Goal: Contribute content

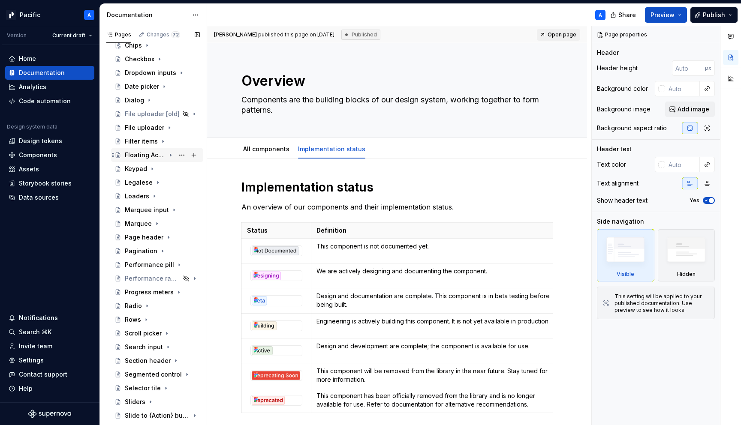
scroll to position [304, 0]
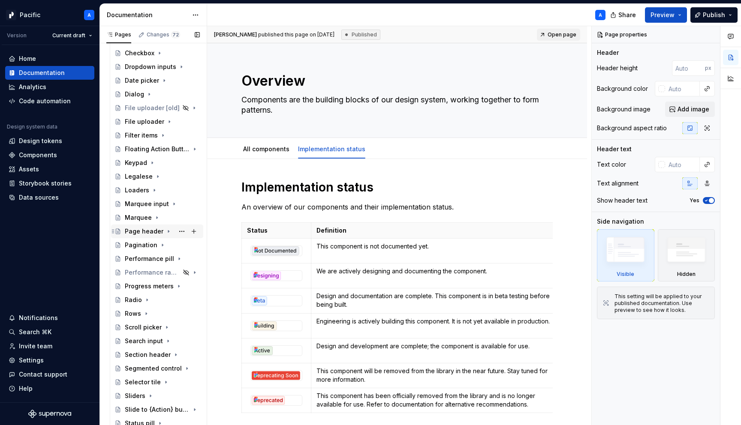
click at [142, 229] on div "Page header" at bounding box center [144, 231] width 39 height 9
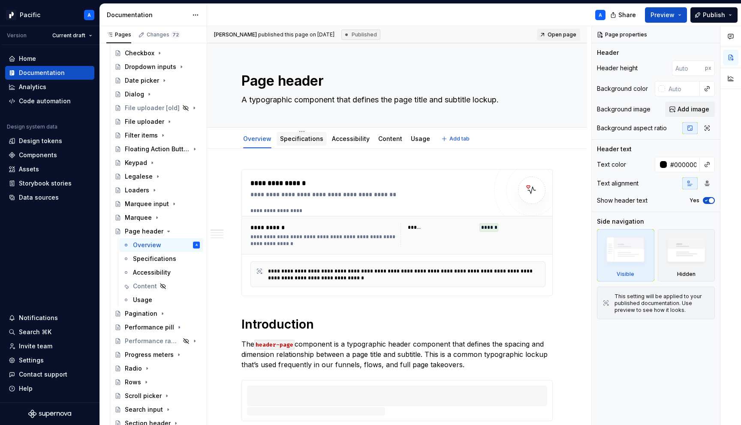
click at [300, 145] on div "Specifications" at bounding box center [302, 139] width 50 height 14
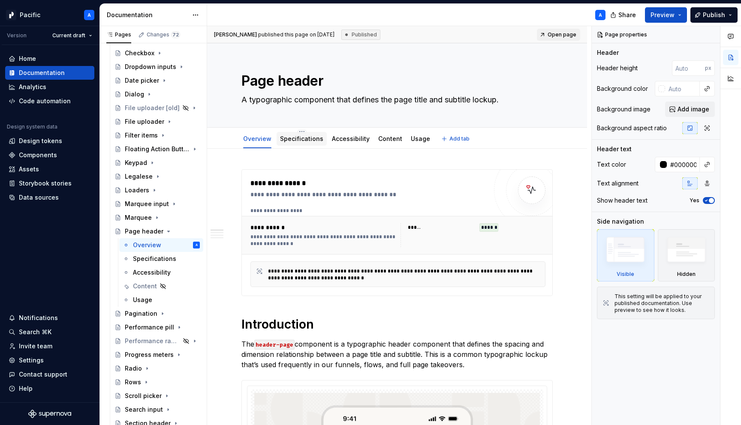
click at [300, 144] on div "Specifications" at bounding box center [301, 139] width 43 height 10
click at [294, 141] on link "Specifications" at bounding box center [301, 138] width 43 height 7
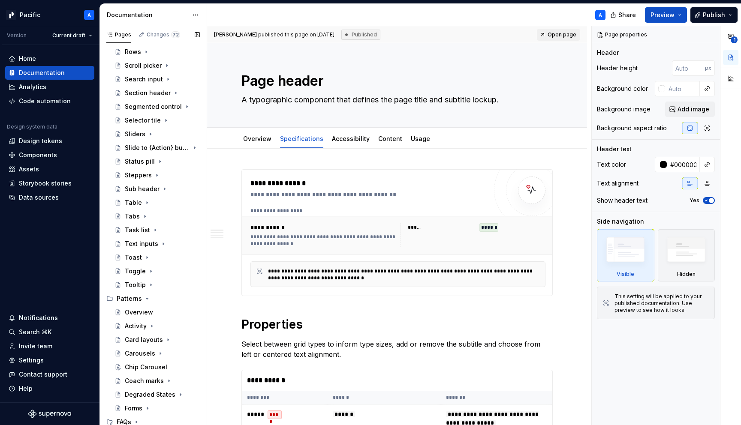
scroll to position [677, 0]
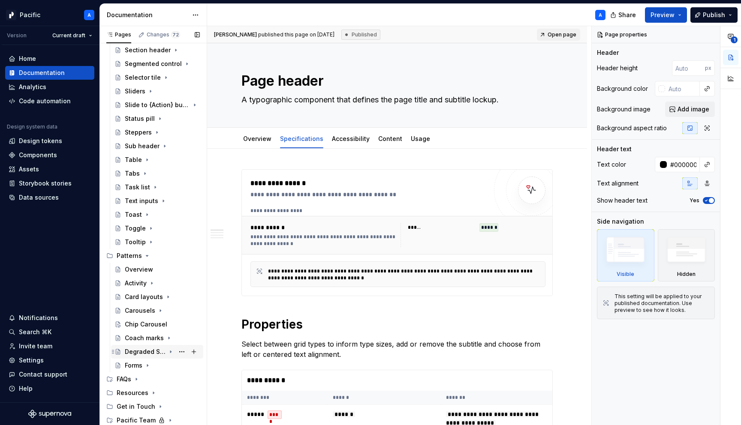
click at [155, 354] on div "Degraded States" at bounding box center [145, 352] width 41 height 9
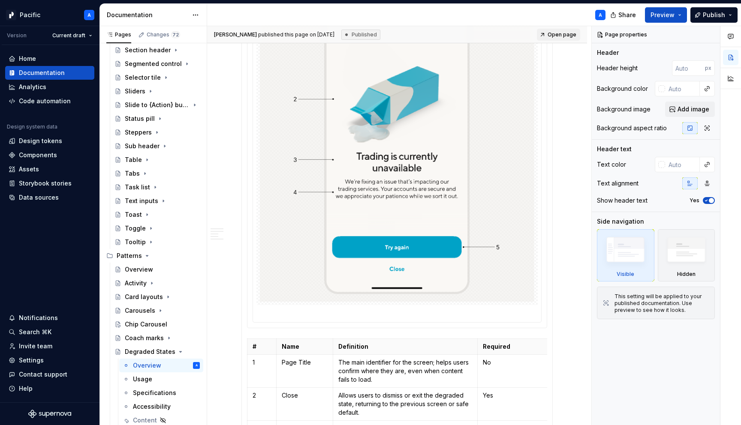
scroll to position [1032, 0]
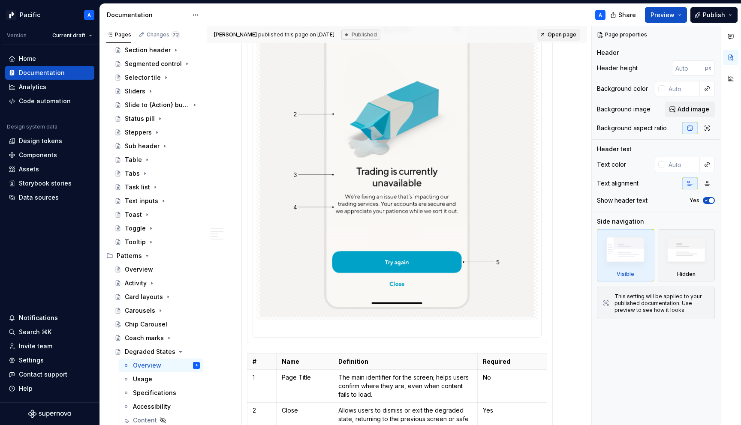
type textarea "*"
click at [247, 133] on div at bounding box center [397, 161] width 300 height 364
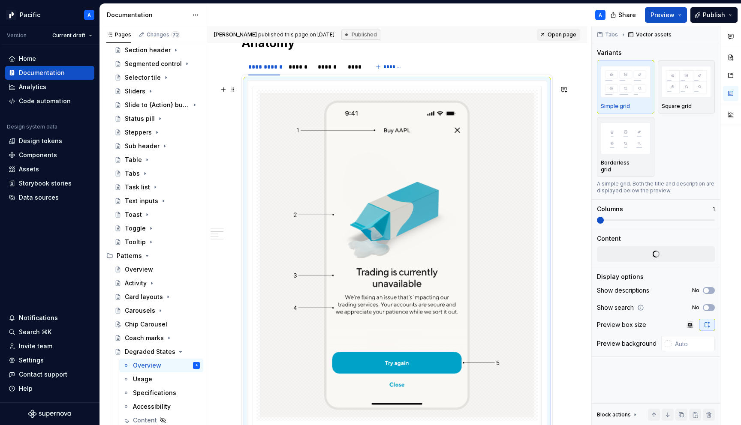
scroll to position [917, 0]
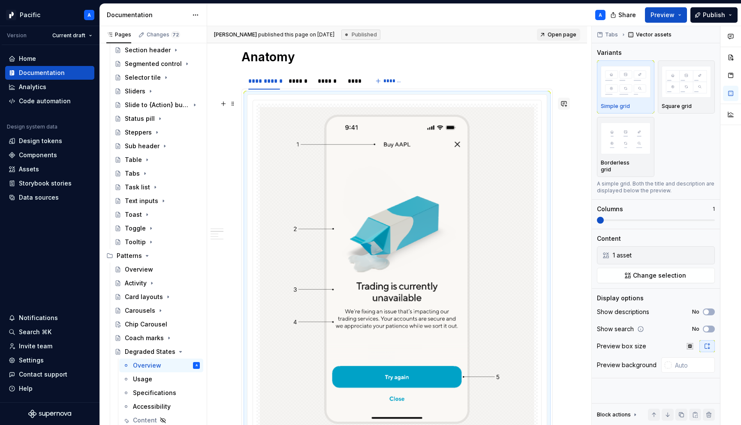
click at [566, 102] on button "button" at bounding box center [564, 104] width 12 height 12
click at [226, 200] on div "**********" at bounding box center [397, 92] width 380 height 1701
type textarea "*"
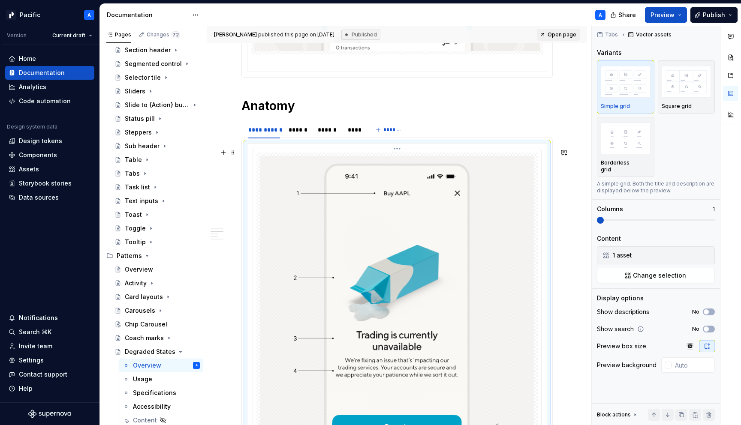
scroll to position [867, 0]
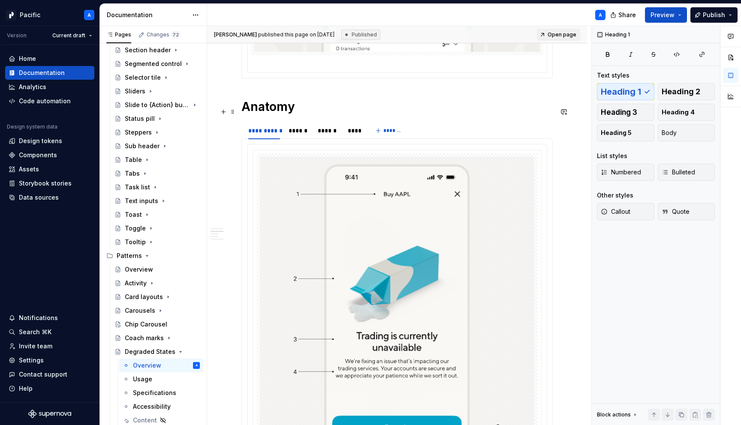
click at [302, 114] on h1 "Anatomy" at bounding box center [396, 106] width 311 height 15
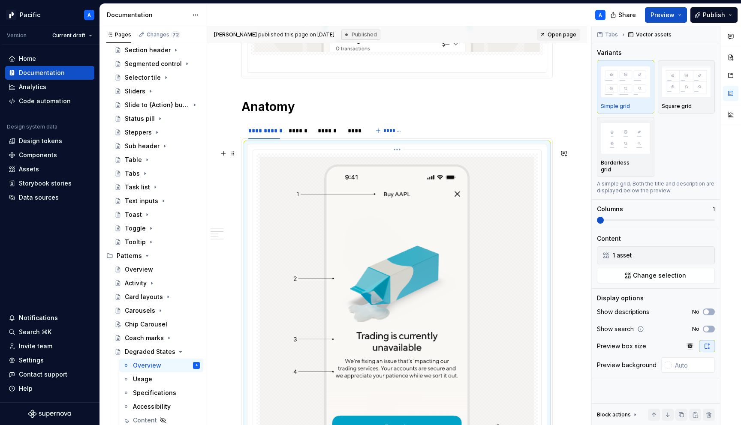
click at [412, 239] on img at bounding box center [397, 319] width 274 height 325
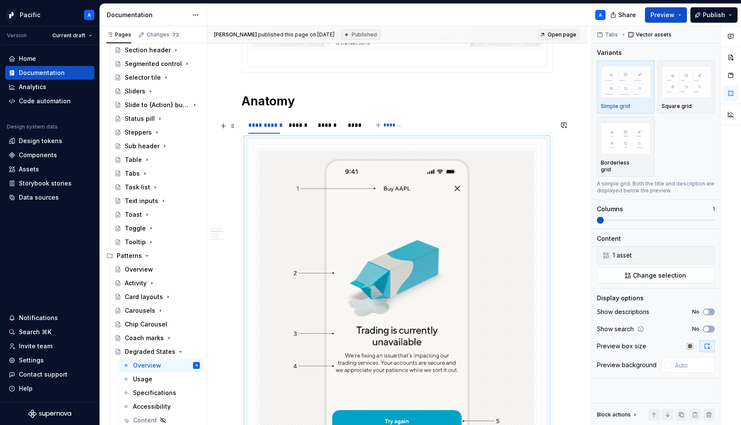
scroll to position [873, 0]
click at [568, 147] on button "button" at bounding box center [564, 148] width 12 height 12
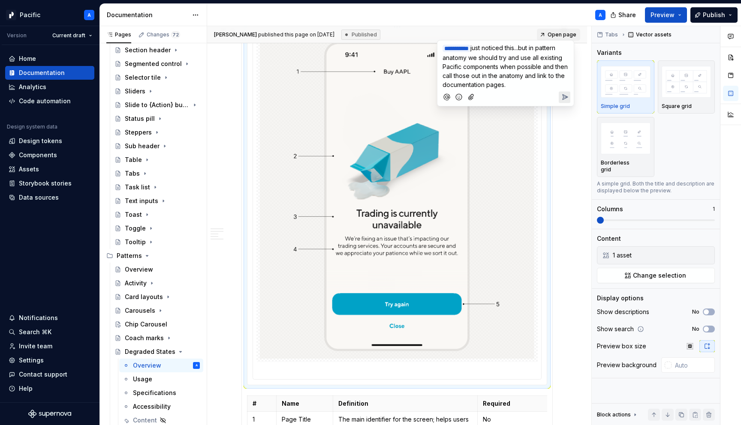
scroll to position [979, 0]
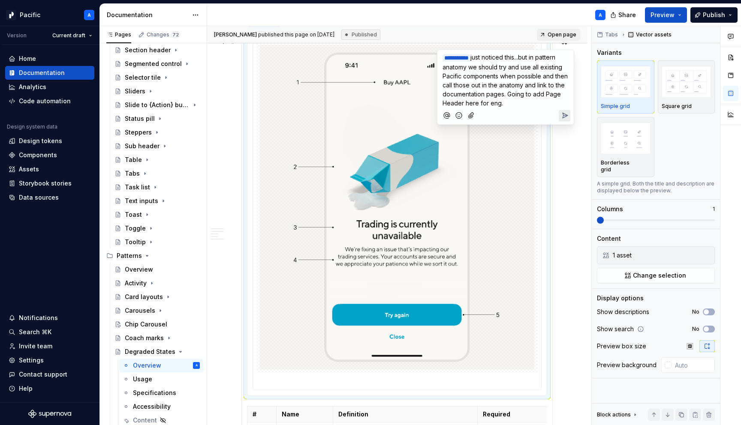
drag, startPoint x: 537, startPoint y: 94, endPoint x: 543, endPoint y: 108, distance: 14.8
click at [543, 108] on div "**********" at bounding box center [505, 87] width 129 height 75
click at [446, 119] on span "AppBar" at bounding box center [453, 114] width 21 height 7
click at [490, 120] on p "PaciifcAppBar" at bounding box center [506, 115] width 126 height 9
click at [477, 99] on p "**********" at bounding box center [506, 76] width 126 height 46
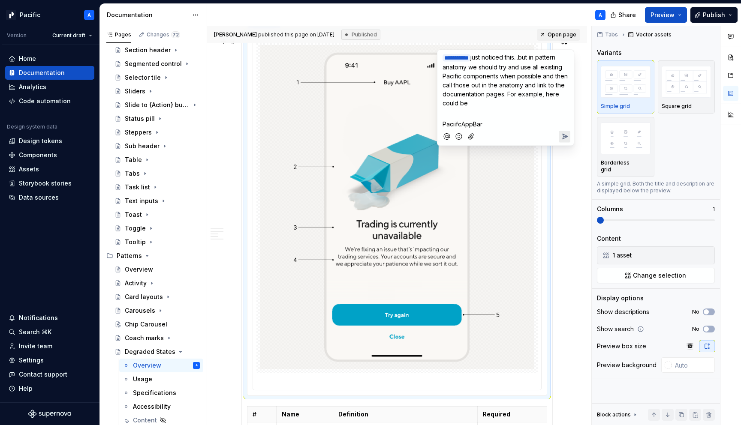
click at [450, 118] on div "**********" at bounding box center [505, 89] width 129 height 78
click at [449, 109] on p "﻿" at bounding box center [506, 113] width 126 height 9
click at [443, 111] on span "PaciifcAppBar" at bounding box center [463, 113] width 40 height 7
click at [510, 114] on p "- PaciifcAppBar" at bounding box center [506, 113] width 126 height 9
click at [518, 104] on p "**********" at bounding box center [506, 80] width 126 height 55
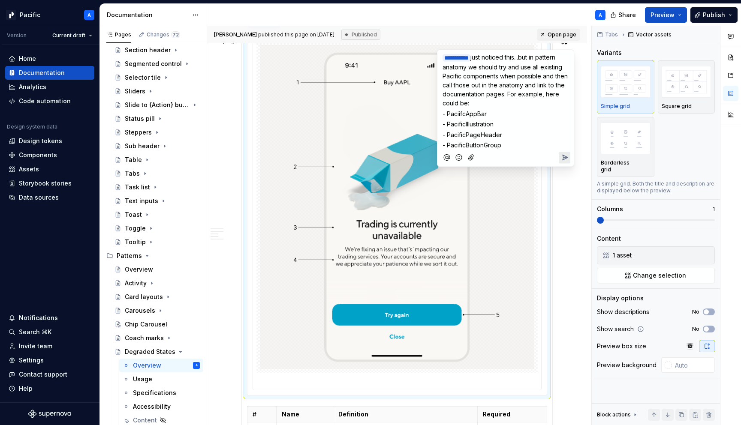
click at [519, 146] on p "- PacificButtonGroup" at bounding box center [506, 145] width 126 height 9
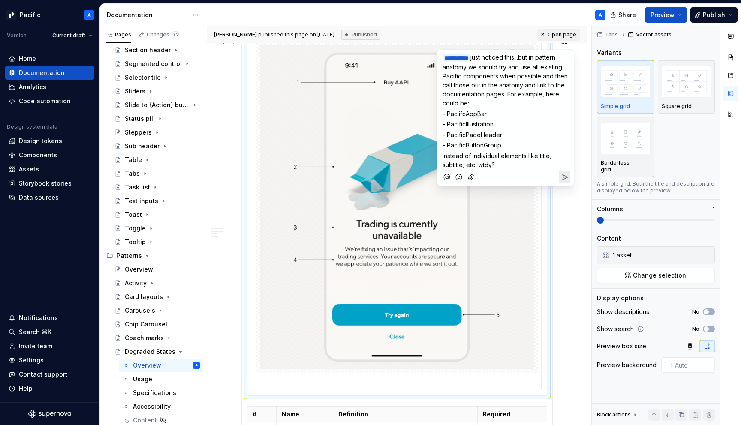
click at [564, 176] on icon "Send" at bounding box center [564, 177] width 9 height 9
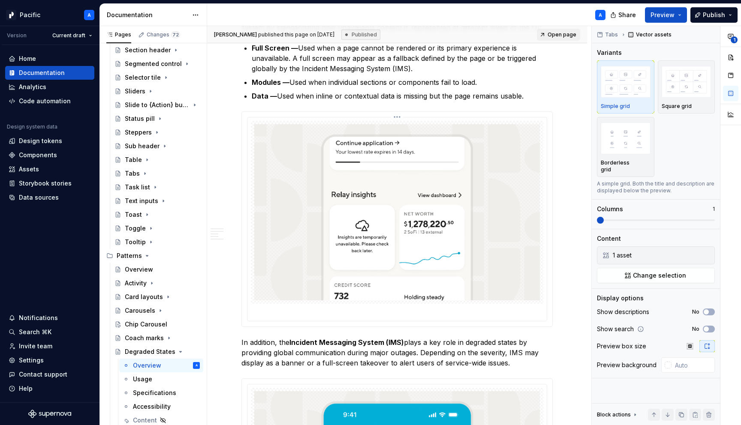
scroll to position [0, 0]
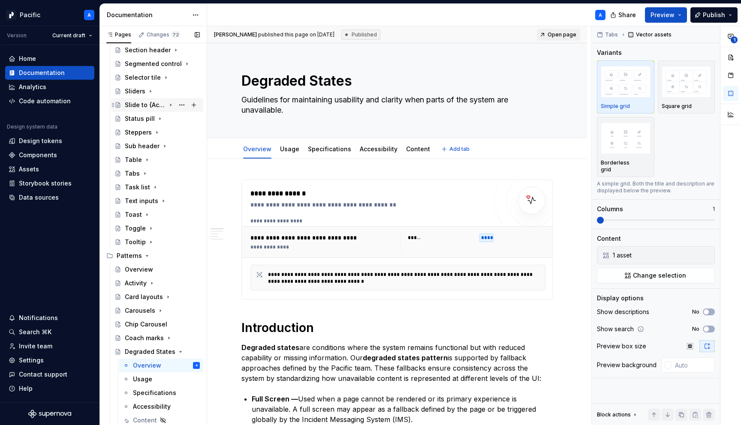
type textarea "*"
click at [50, 157] on div "Components" at bounding box center [38, 155] width 38 height 9
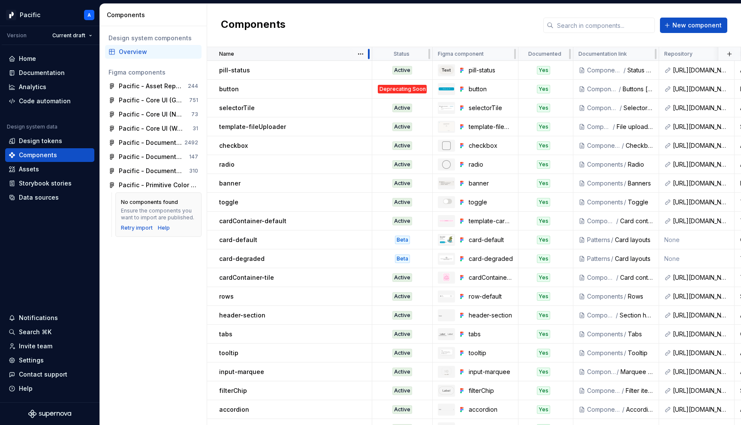
click at [367, 53] on div at bounding box center [368, 54] width 7 height 14
click at [364, 53] on html "Pacific A Version Current draft Home Documentation Analytics Code automation De…" at bounding box center [370, 212] width 741 height 425
click at [362, 55] on html "Pacific A Version Current draft Home Documentation Analytics Code automation De…" at bounding box center [370, 212] width 741 height 425
click at [369, 70] on div "Sort ascending" at bounding box center [393, 71] width 73 height 14
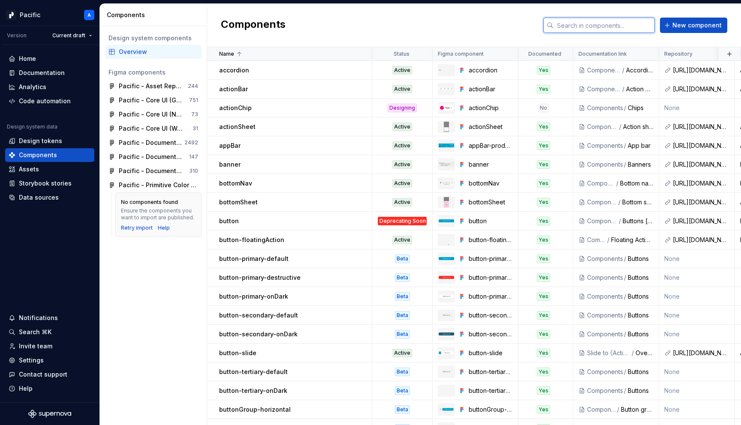
click at [567, 25] on input "text" at bounding box center [604, 25] width 101 height 15
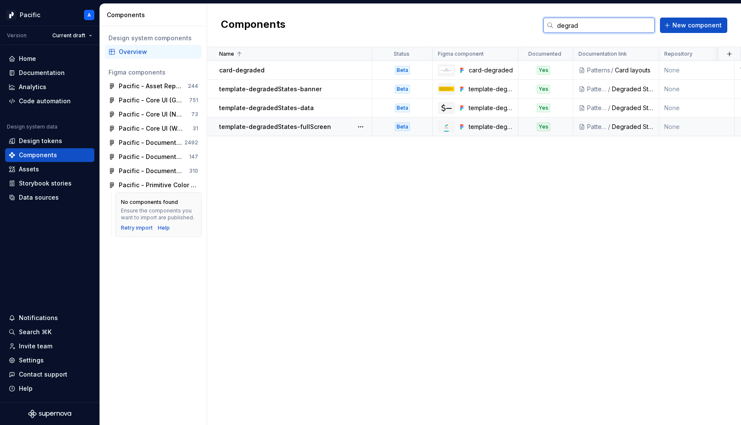
type input "degrad"
click at [677, 128] on td "None" at bounding box center [696, 126] width 75 height 19
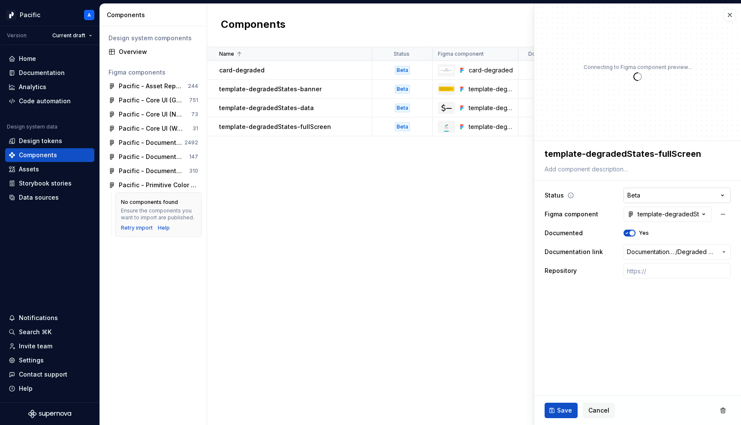
click at [633, 196] on html "Pacific A Version Current draft Home Documentation Analytics Code automation De…" at bounding box center [370, 212] width 741 height 425
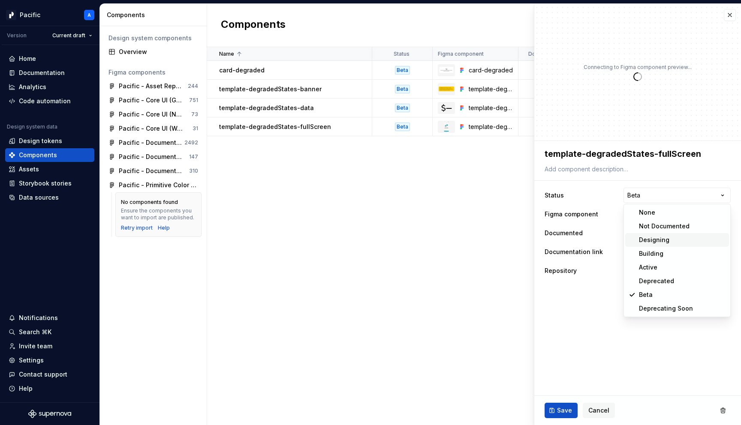
type textarea "*"
select select "**********"
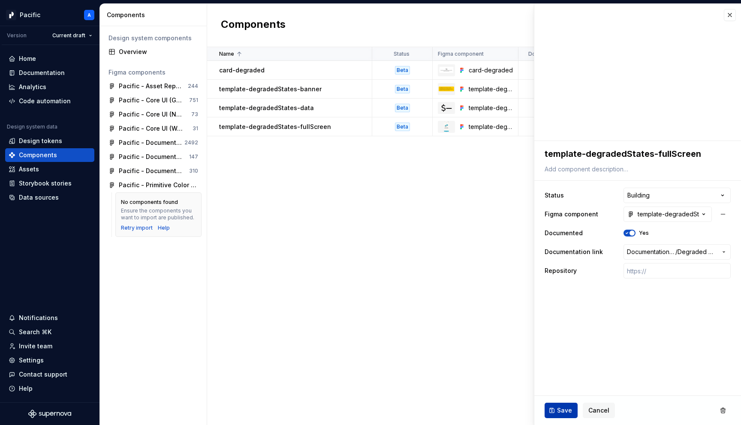
click at [566, 415] on button "Save" at bounding box center [561, 410] width 33 height 15
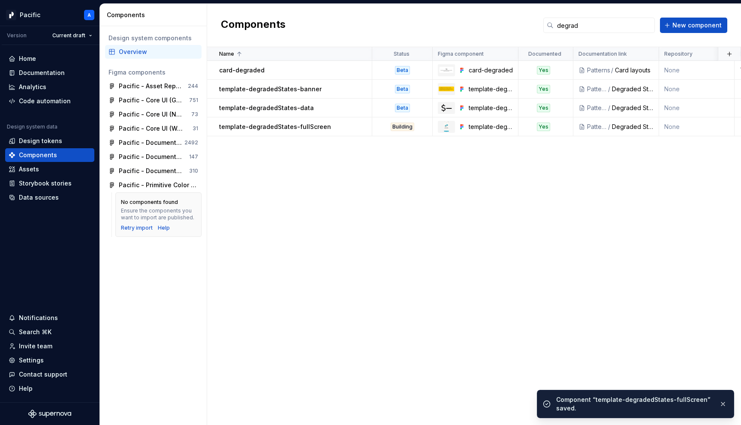
click at [446, 239] on div "Name Status Figma component Documented Documentation link Repository Descriptio…" at bounding box center [474, 236] width 534 height 378
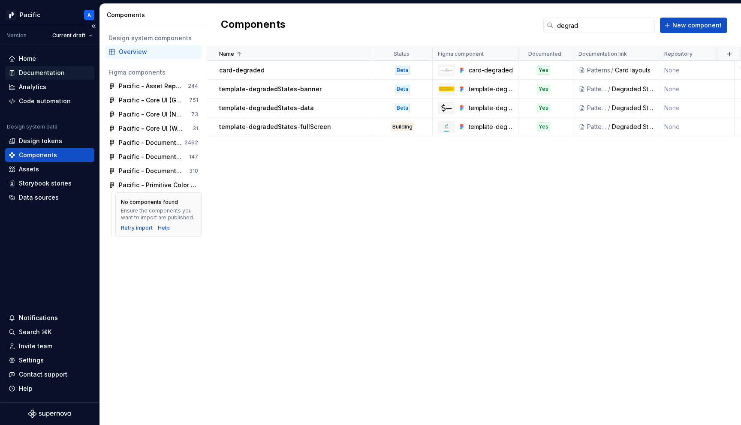
click at [51, 72] on div "Documentation" at bounding box center [42, 73] width 46 height 9
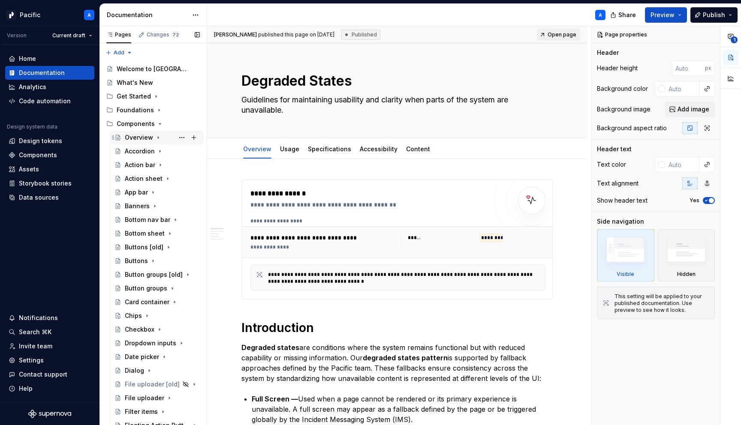
click at [149, 135] on div "Overview" at bounding box center [139, 137] width 28 height 9
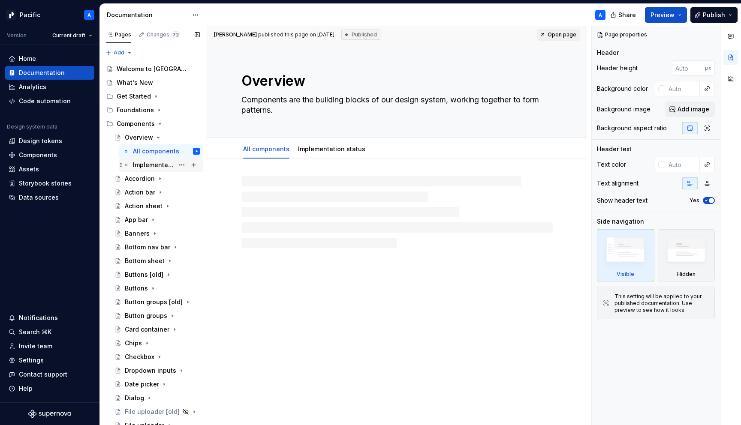
click at [171, 169] on div "Implementation status" at bounding box center [153, 165] width 41 height 9
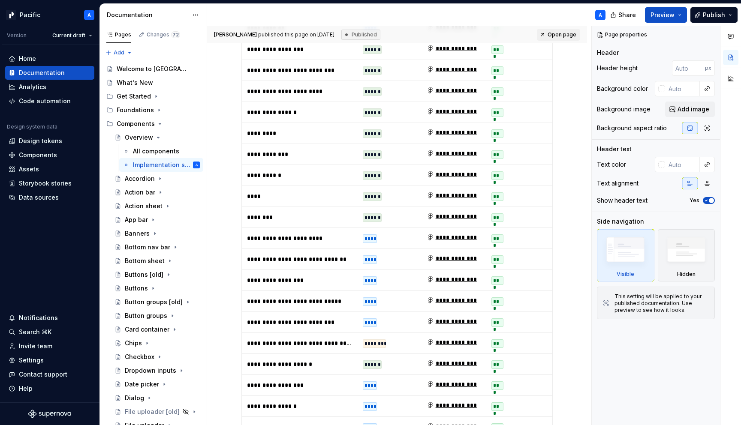
scroll to position [2629, 0]
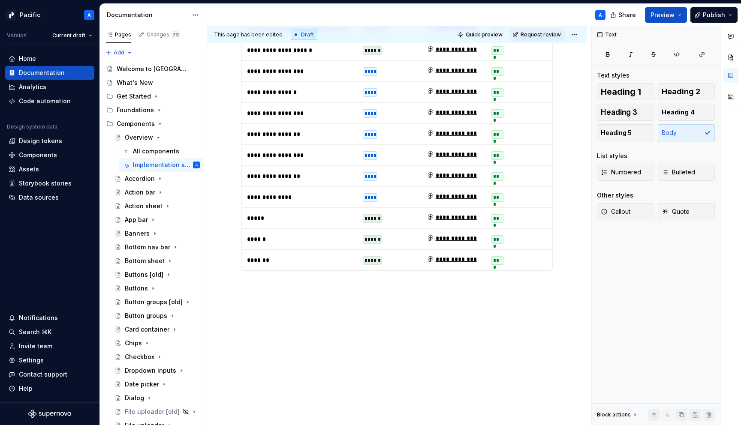
click at [571, 32] on div "Quick preview Request review" at bounding box center [517, 35] width 125 height 12
click at [579, 34] on html "Pacific A Version Current draft Home Documentation Analytics Code automation De…" at bounding box center [370, 212] width 741 height 425
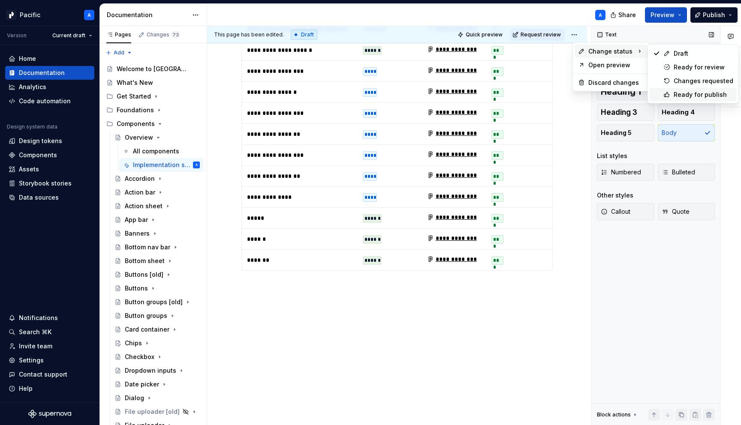
click at [674, 92] on div "Ready for publish" at bounding box center [704, 94] width 60 height 9
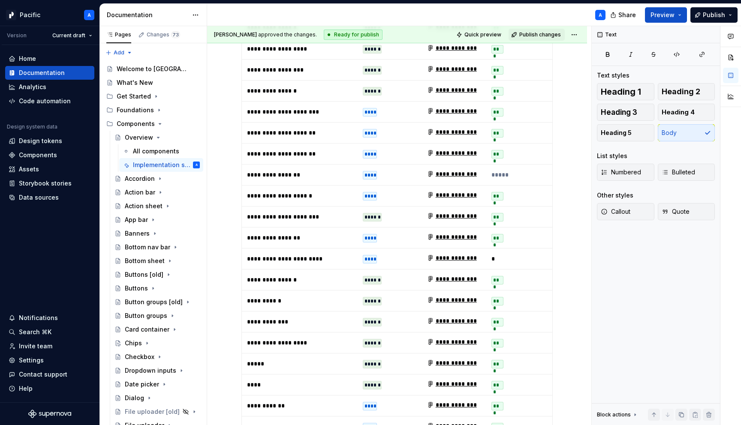
scroll to position [1430, 0]
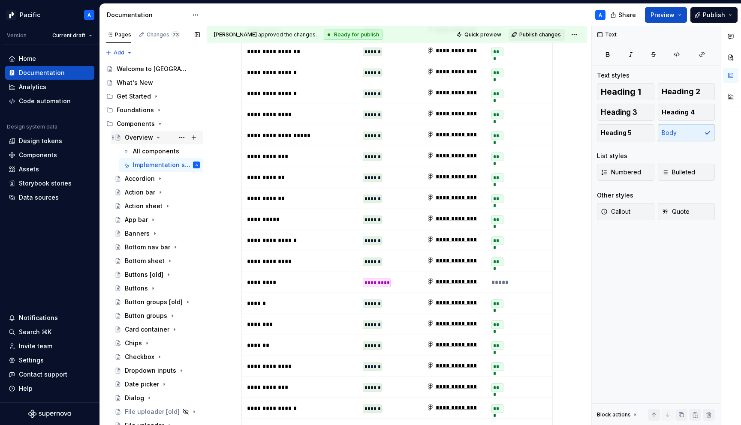
click at [159, 136] on icon "Page tree" at bounding box center [158, 137] width 7 height 7
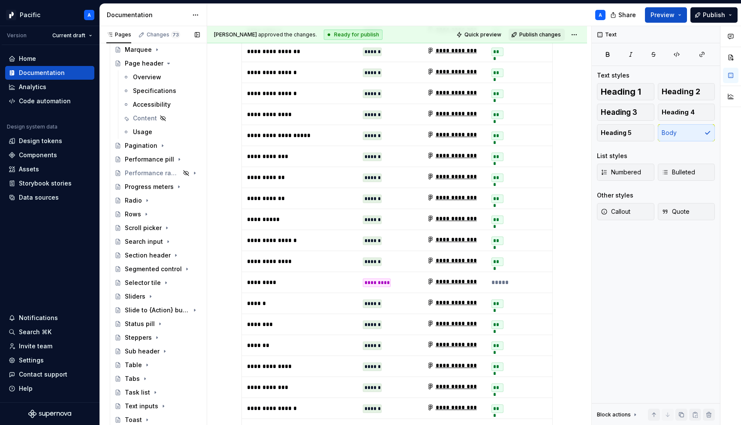
scroll to position [719, 0]
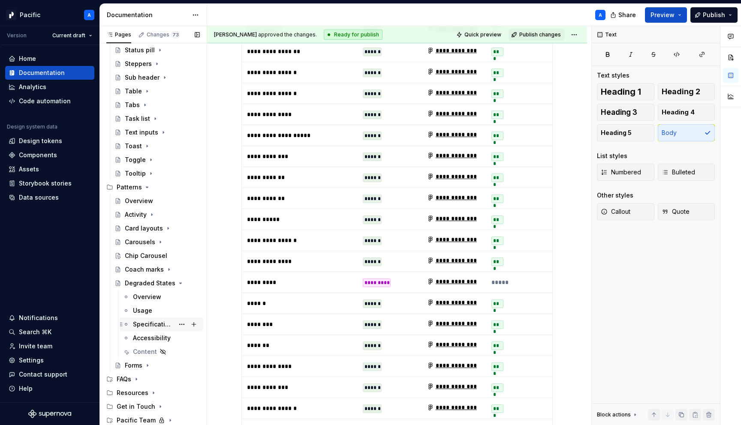
click at [153, 324] on div "Specifications" at bounding box center [153, 324] width 41 height 9
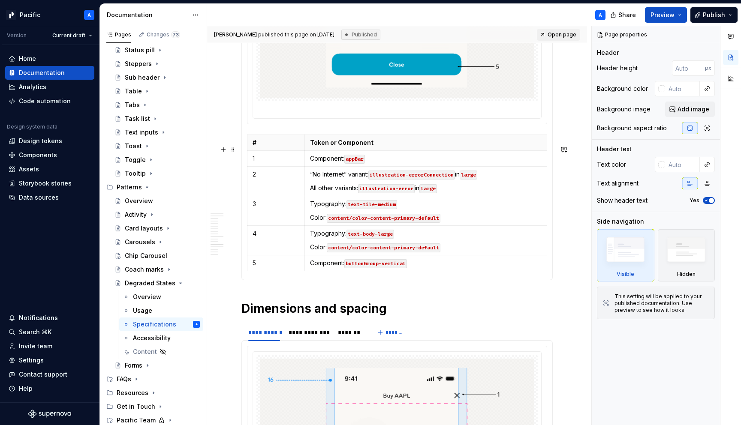
scroll to position [1718, 0]
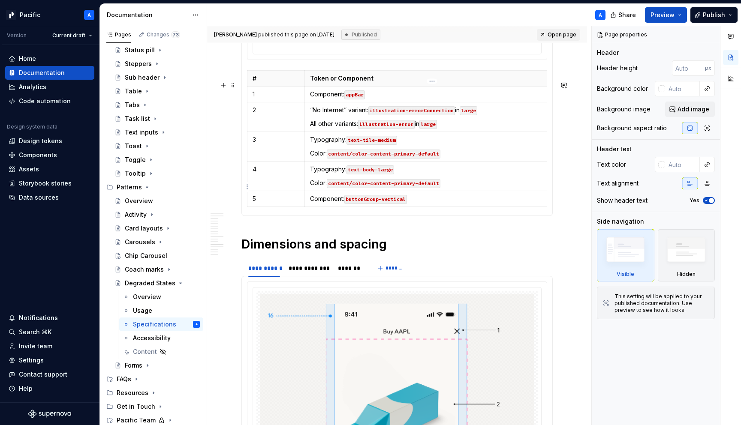
type textarea "*"
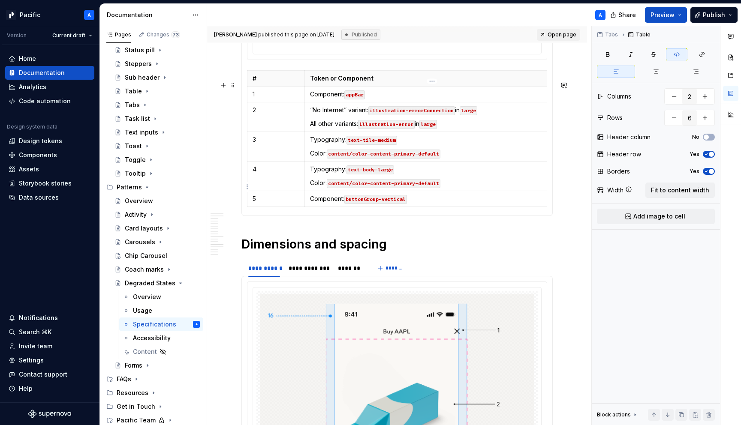
click at [370, 175] on code "text-body-large" at bounding box center [370, 170] width 48 height 9
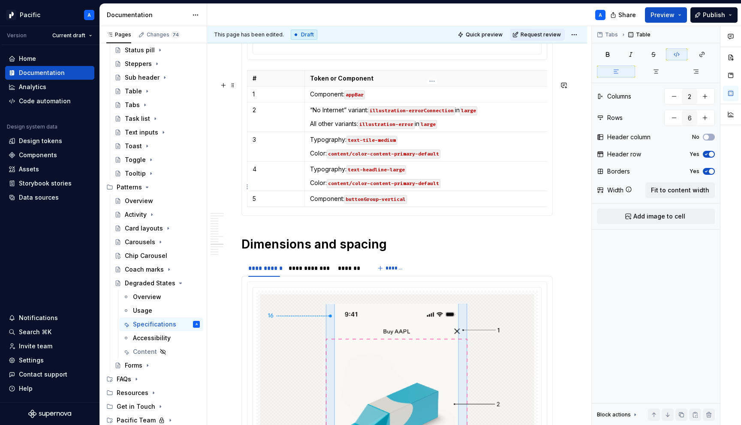
click at [394, 175] on code "text-headline-large" at bounding box center [376, 170] width 60 height 9
click at [401, 175] on code "text-headline-smao" at bounding box center [374, 170] width 57 height 9
click at [400, 175] on code "text-headline-smao" at bounding box center [374, 170] width 57 height 9
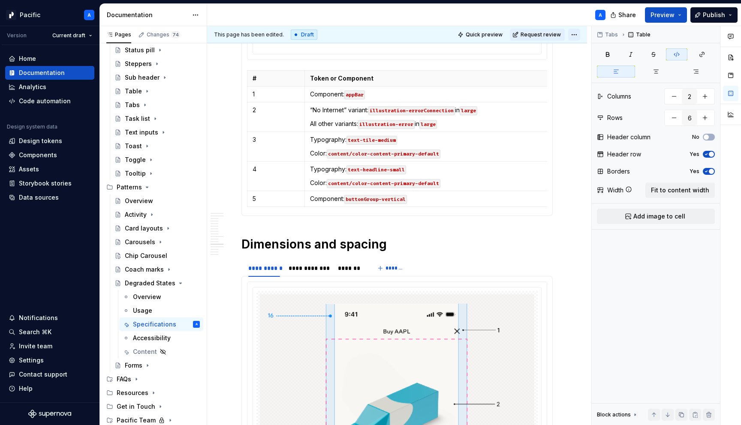
click at [578, 36] on html "Pacific A Version Current draft Home Documentation Analytics Code automation De…" at bounding box center [370, 212] width 741 height 425
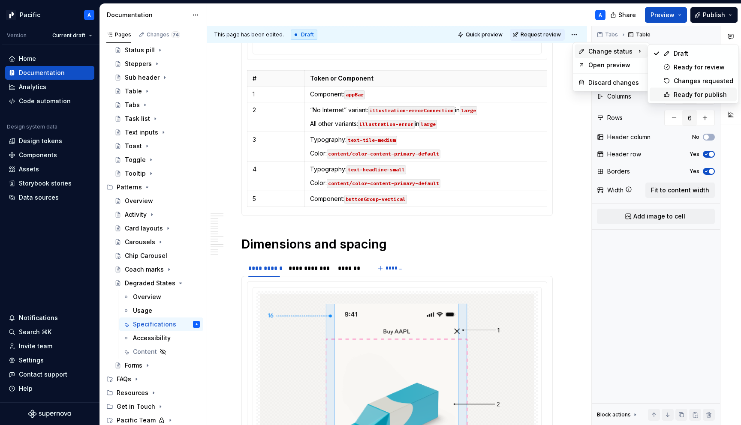
click at [674, 92] on div "Ready for publish" at bounding box center [704, 94] width 60 height 9
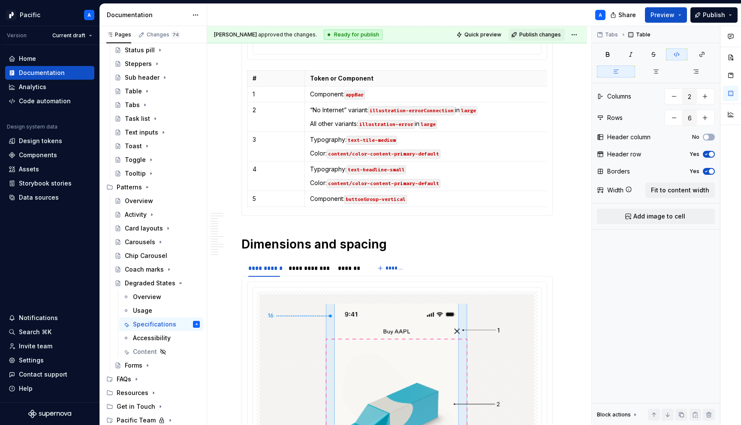
scroll to position [1526, 0]
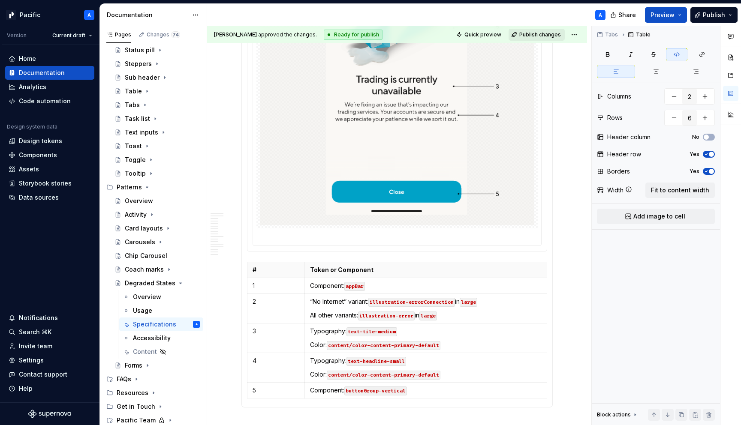
click at [555, 35] on span "Publish changes" at bounding box center [540, 34] width 42 height 7
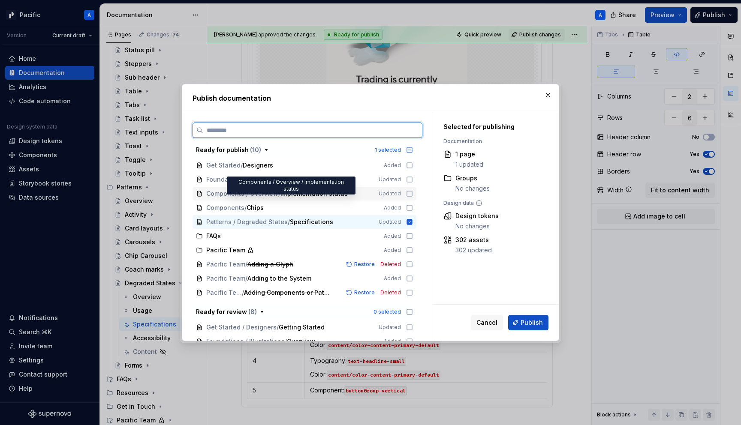
click at [361, 193] on span "Components / Overview / Implementation status" at bounding box center [286, 194] width 160 height 9
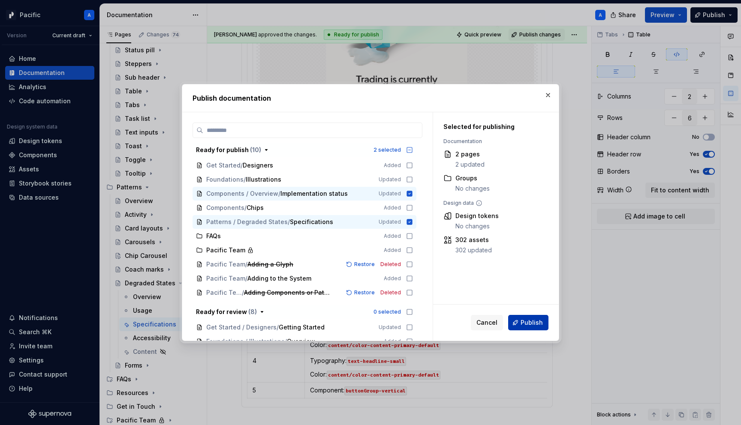
click at [530, 321] on span "Publish" at bounding box center [532, 323] width 22 height 9
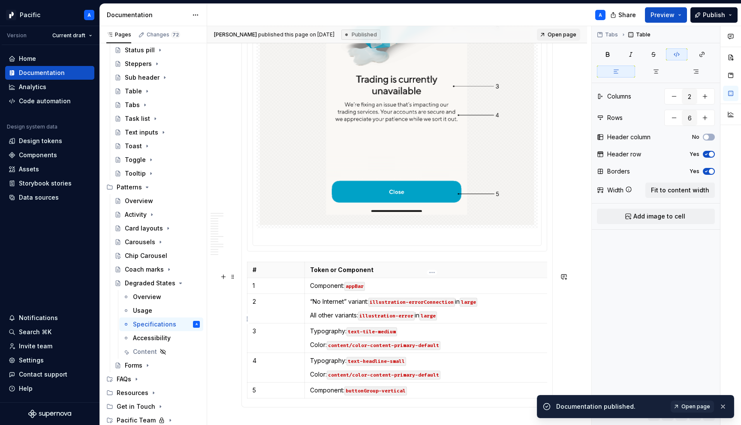
type textarea "*"
